Goal: Complete application form

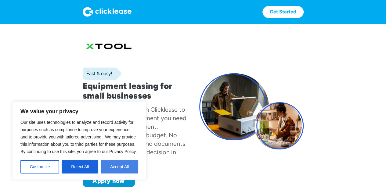
click at [123, 167] on button "Accept All" at bounding box center [119, 166] width 37 height 13
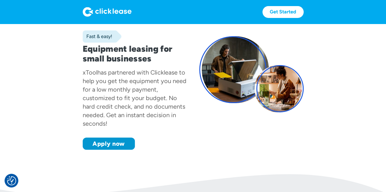
scroll to position [49, 0]
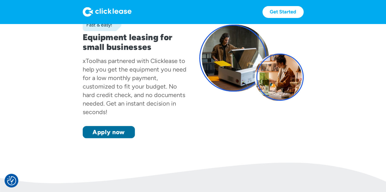
click at [122, 131] on link "Apply now" at bounding box center [109, 132] width 52 height 12
